Goal: Find specific page/section: Find specific page/section

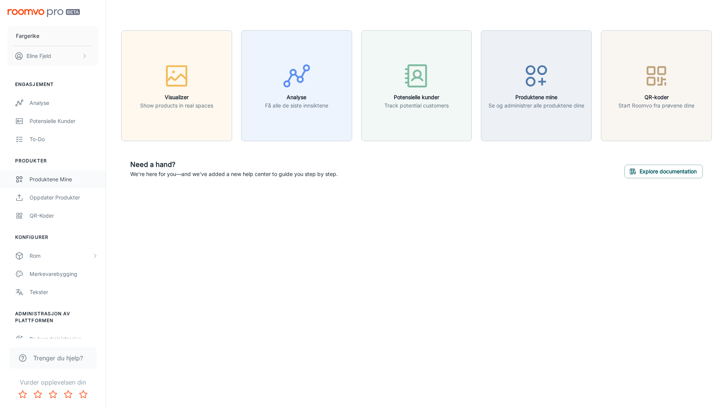
click at [60, 186] on link "Produktene mine" at bounding box center [53, 179] width 106 height 18
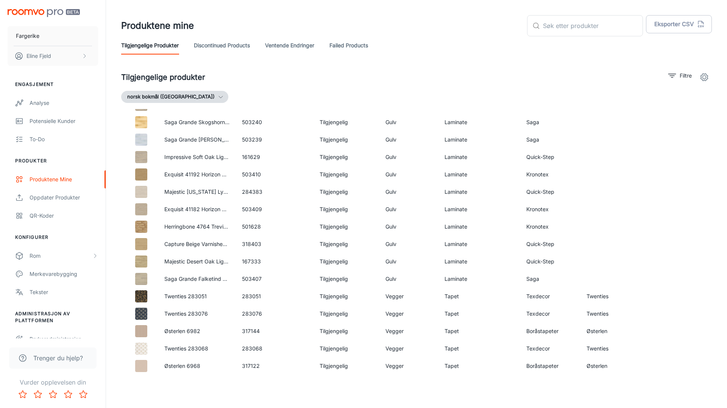
scroll to position [117, 0]
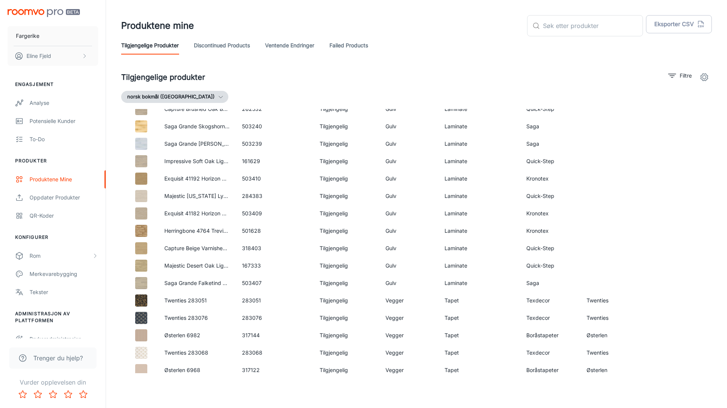
click at [296, 46] on link "Ventende endringer" at bounding box center [289, 45] width 49 height 18
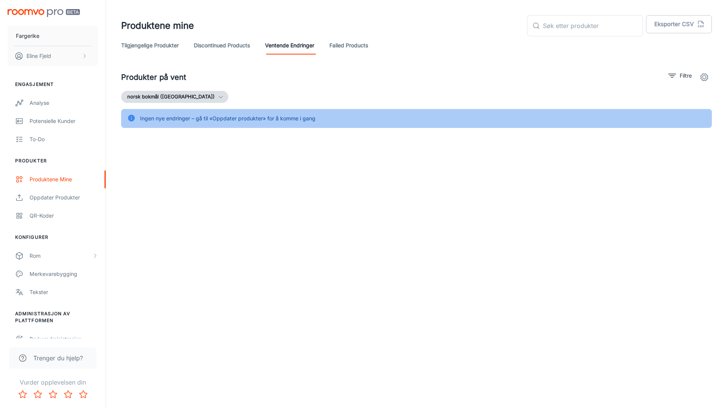
click at [356, 48] on link "Failed Products" at bounding box center [348, 45] width 39 height 18
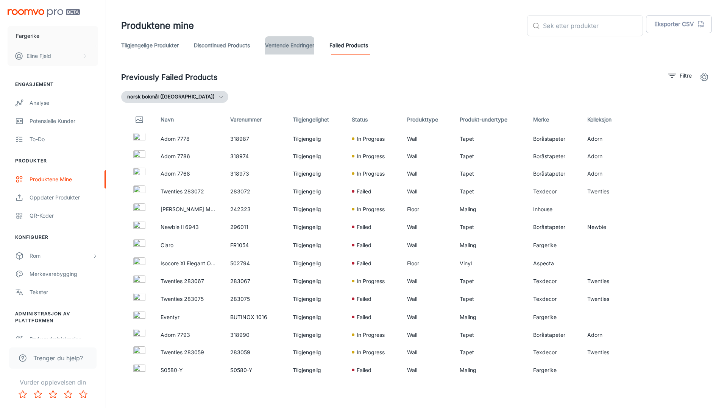
click at [285, 44] on link "Ventende endringer" at bounding box center [289, 45] width 49 height 18
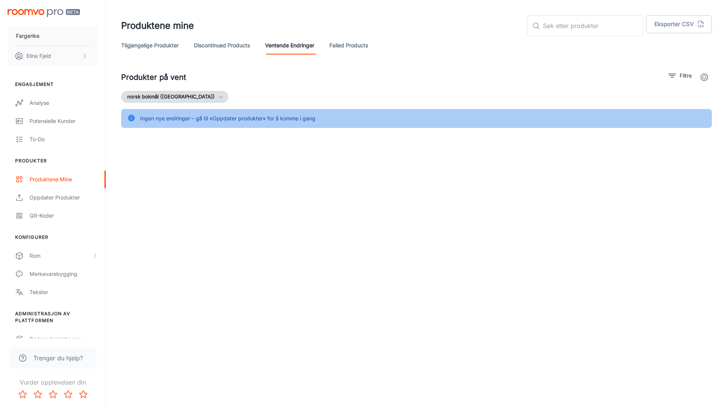
click at [214, 52] on link "Discontinued Products" at bounding box center [222, 45] width 56 height 18
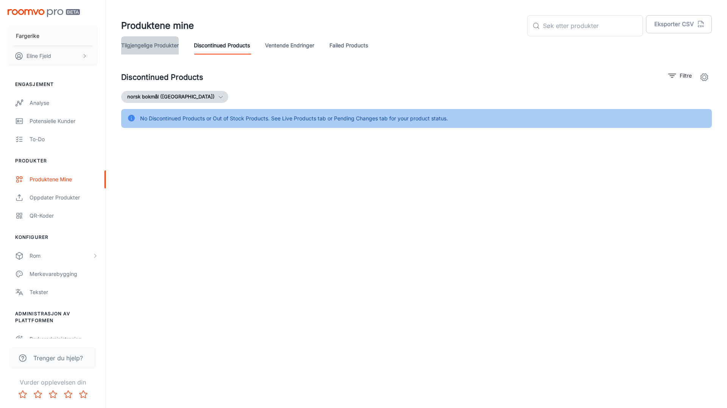
click at [155, 50] on link "Tilgjengelige produkter" at bounding box center [150, 45] width 58 height 18
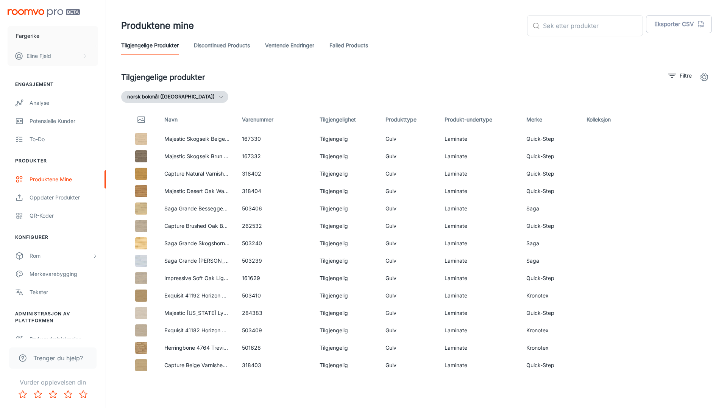
click at [225, 56] on header "Produktene mine ​ ​ Eksporter CSV Tilgjengelige produkter Discontinued Products…" at bounding box center [416, 35] width 609 height 70
click at [338, 47] on link "Failed Products" at bounding box center [348, 45] width 39 height 18
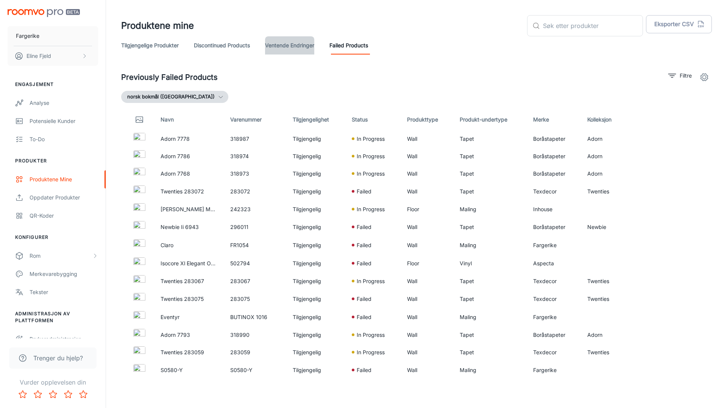
click at [300, 48] on link "Ventende endringer" at bounding box center [289, 45] width 49 height 18
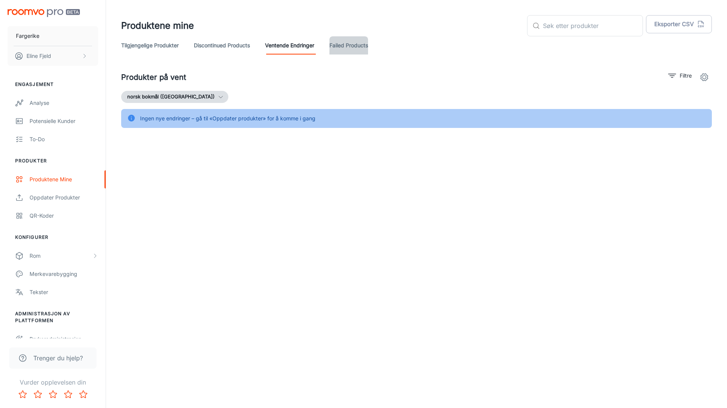
click at [340, 48] on link "Failed Products" at bounding box center [348, 45] width 39 height 18
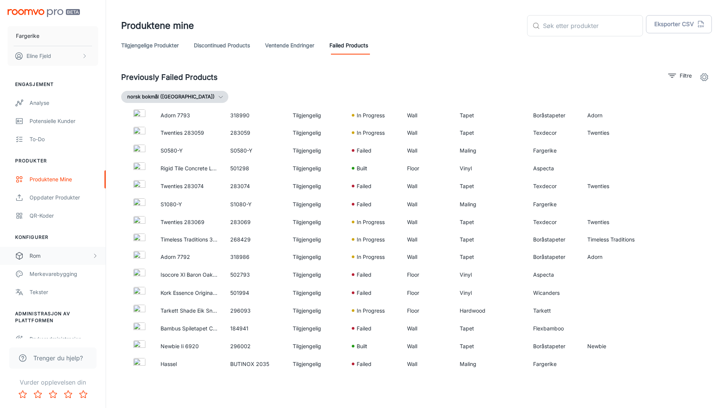
scroll to position [10, 0]
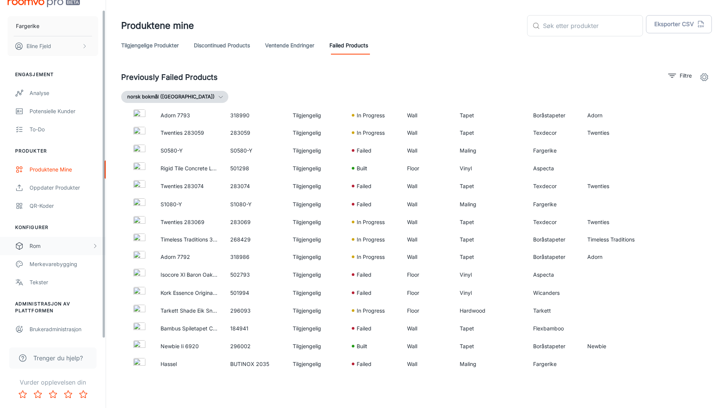
click at [64, 252] on div "Rom" at bounding box center [53, 246] width 106 height 18
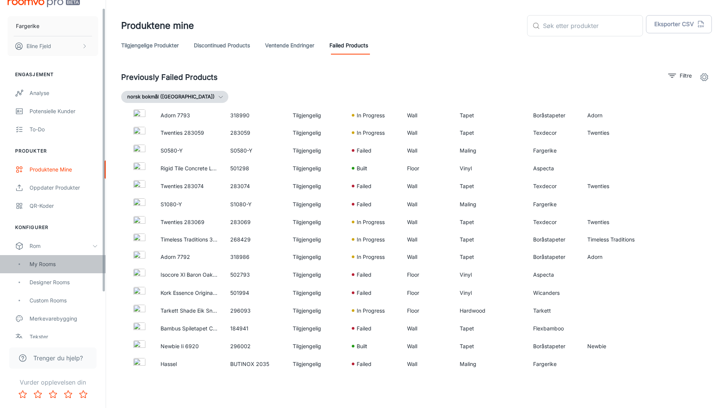
click at [51, 267] on div "My Rooms" at bounding box center [64, 264] width 69 height 8
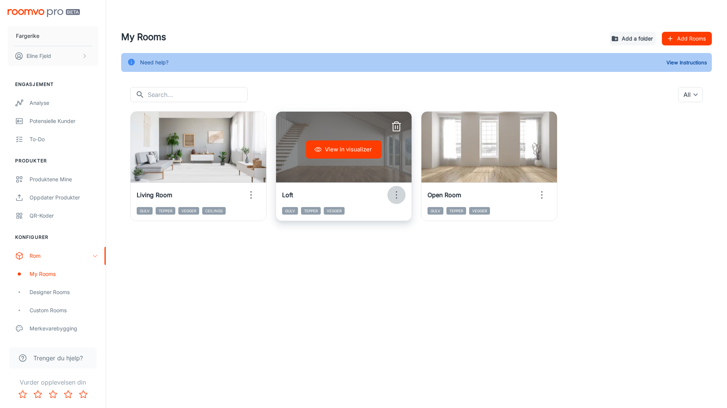
click at [390, 193] on button "button" at bounding box center [396, 195] width 18 height 18
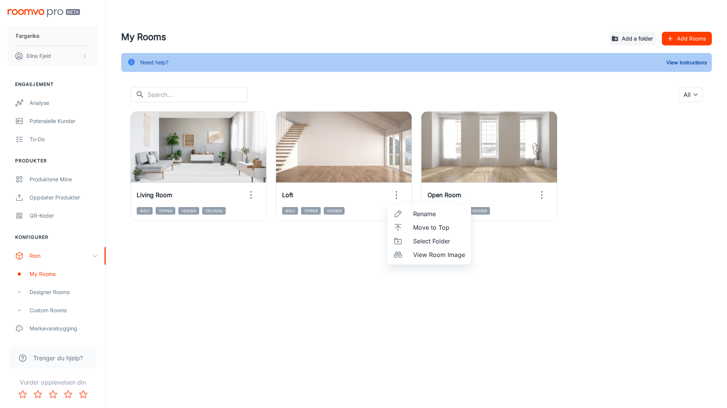
click at [338, 172] on div at bounding box center [363, 204] width 727 height 408
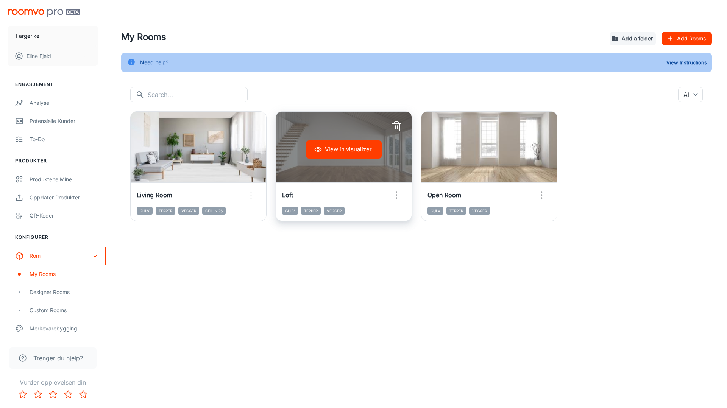
click at [288, 192] on h6 "Loft" at bounding box center [287, 194] width 11 height 9
click at [357, 145] on button "View in visualizer" at bounding box center [344, 149] width 76 height 18
